Goal: Use online tool/utility: Utilize a website feature to perform a specific function

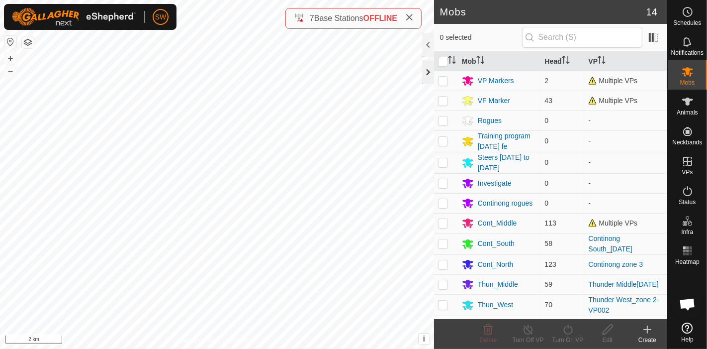
click at [427, 80] on div at bounding box center [428, 72] width 12 height 24
click at [427, 77] on div at bounding box center [428, 72] width 12 height 24
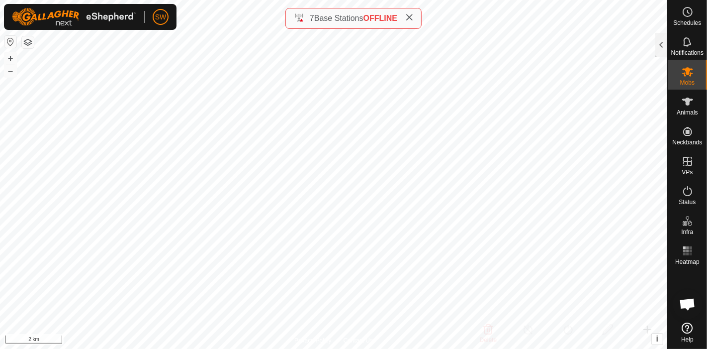
click at [410, 18] on icon at bounding box center [409, 17] width 8 height 8
click at [365, 348] on html "SW Schedules Notifications Mobs Animals Neckbands VPs Status Infra Heatmap Help…" at bounding box center [353, 174] width 707 height 349
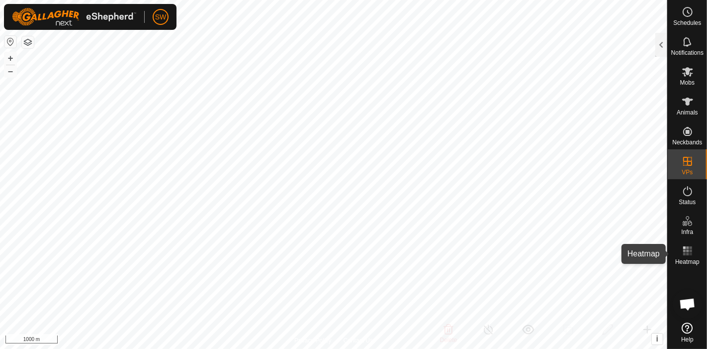
click at [681, 252] on es-heatmap-svg-icon at bounding box center [688, 251] width 18 height 16
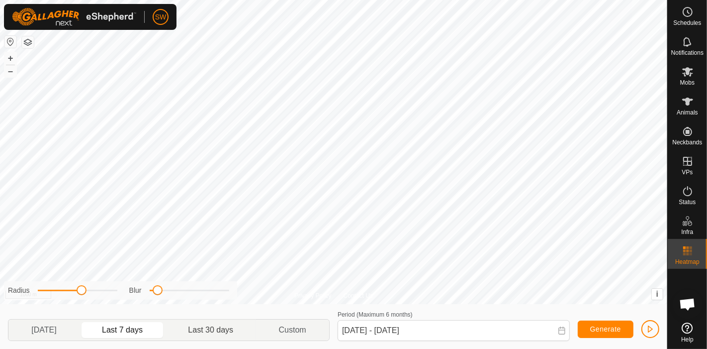
click at [212, 328] on p-togglebutton "Last 30 days" at bounding box center [211, 329] width 91 height 21
click at [565, 335] on span at bounding box center [562, 330] width 8 height 9
click at [563, 330] on icon at bounding box center [562, 330] width 6 height 8
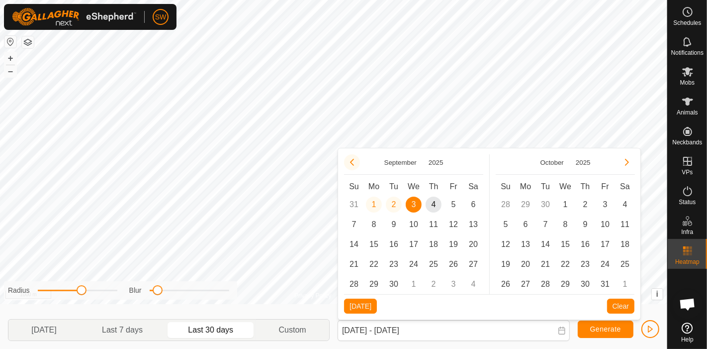
click at [355, 160] on button "Previous Month" at bounding box center [352, 162] width 16 height 16
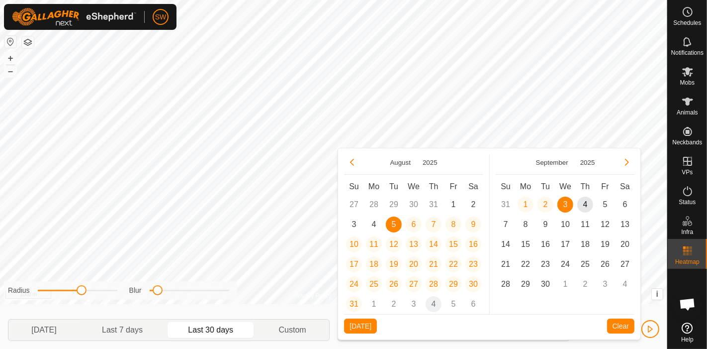
click at [355, 160] on button "Previous Month" at bounding box center [352, 162] width 16 height 16
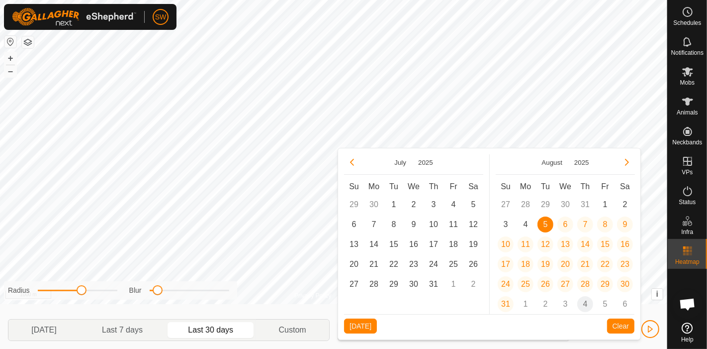
click at [355, 160] on button "Previous Month" at bounding box center [352, 162] width 16 height 16
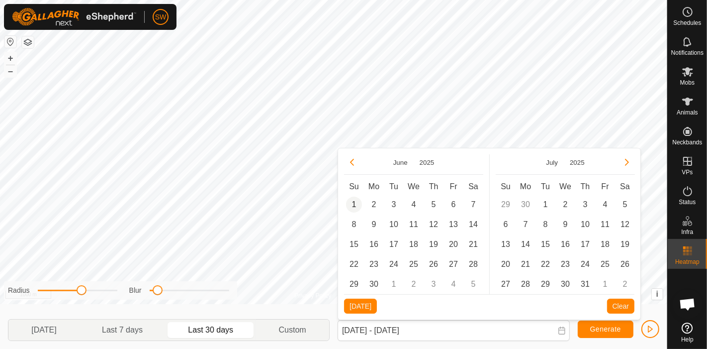
click at [359, 203] on span "1" at bounding box center [354, 205] width 16 height 16
click at [628, 164] on button "Next Month" at bounding box center [627, 162] width 16 height 16
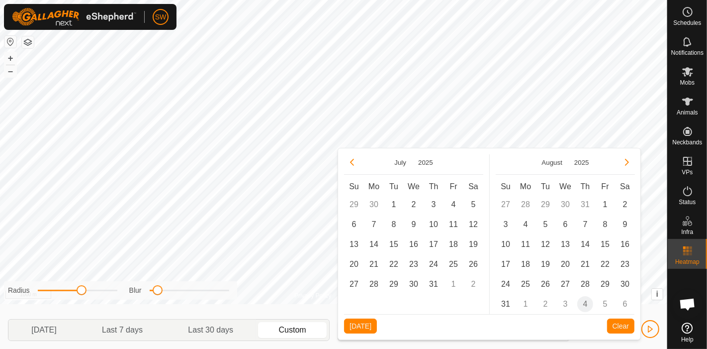
click at [628, 164] on button "Next Month" at bounding box center [627, 162] width 16 height 16
click at [579, 201] on span "4" at bounding box center [586, 205] width 16 height 16
type input "01 Jun, 2025 - 04 Sep, 2025"
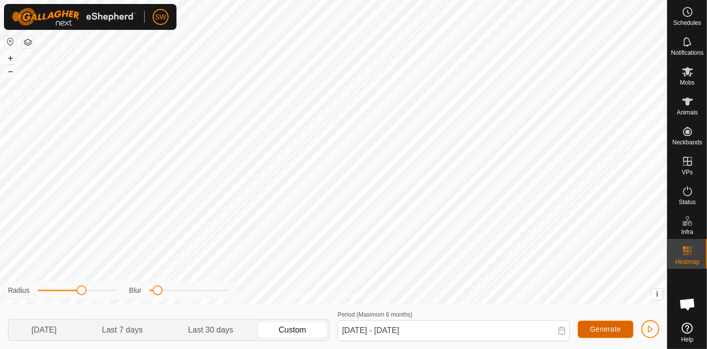
click at [594, 324] on button "Generate" at bounding box center [606, 328] width 56 height 17
click at [599, 331] on span "Generate" at bounding box center [606, 329] width 31 height 8
click at [648, 330] on span "button" at bounding box center [651, 329] width 8 height 8
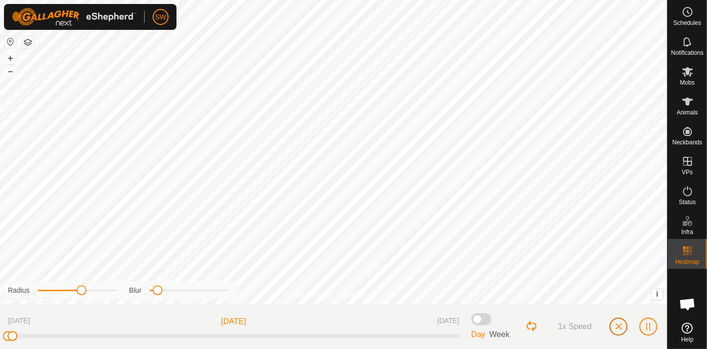
click at [621, 327] on span "button" at bounding box center [619, 326] width 8 height 8
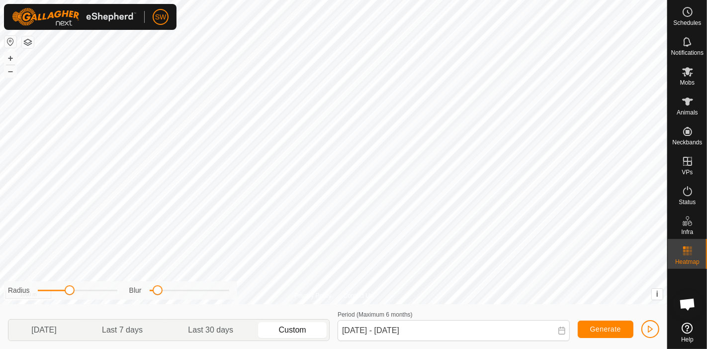
drag, startPoint x: 82, startPoint y: 292, endPoint x: 69, endPoint y: 291, distance: 13.0
click at [69, 291] on span at bounding box center [70, 290] width 10 height 10
drag, startPoint x: 71, startPoint y: 291, endPoint x: 65, endPoint y: 292, distance: 6.1
click at [65, 292] on span at bounding box center [66, 290] width 10 height 10
click at [687, 71] on icon at bounding box center [688, 71] width 11 height 9
